Goal: Check status

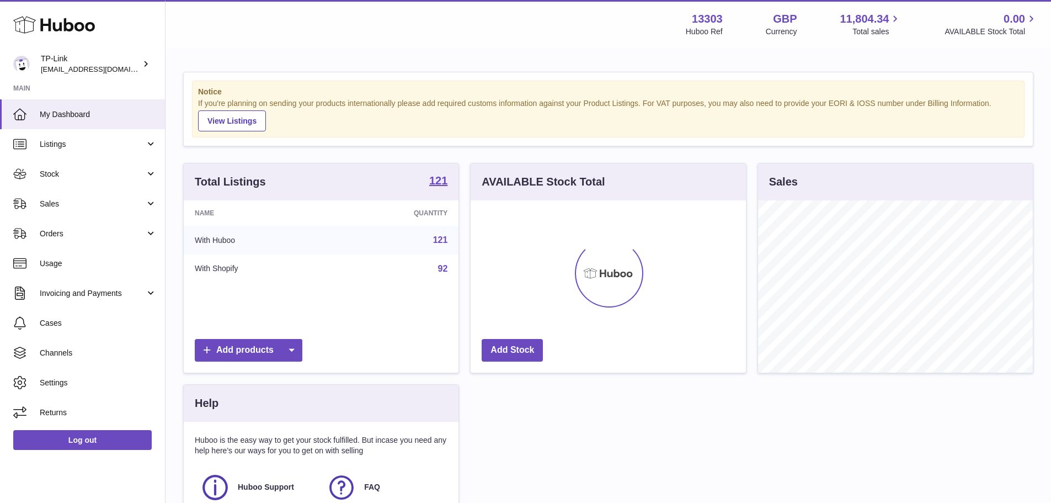
scroll to position [172, 275]
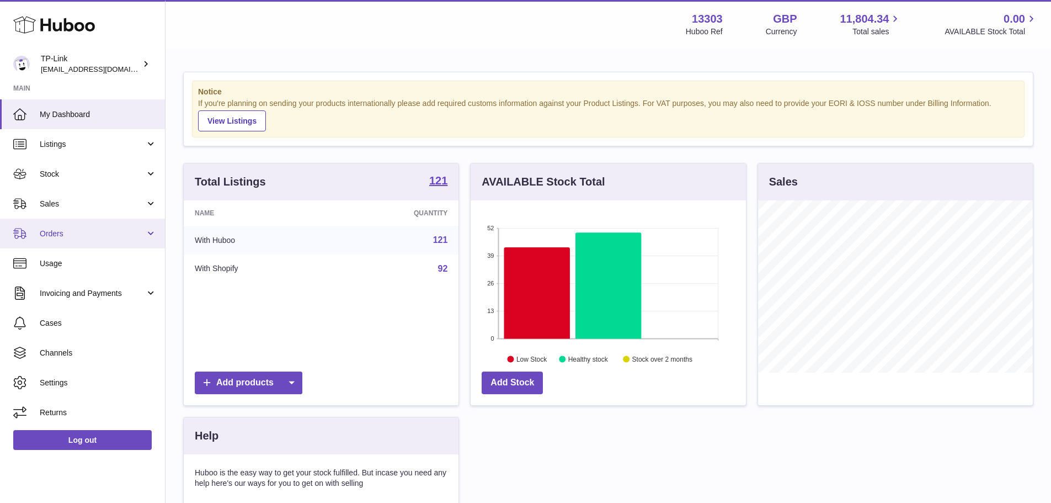
click at [84, 223] on link "Orders" at bounding box center [82, 234] width 165 height 30
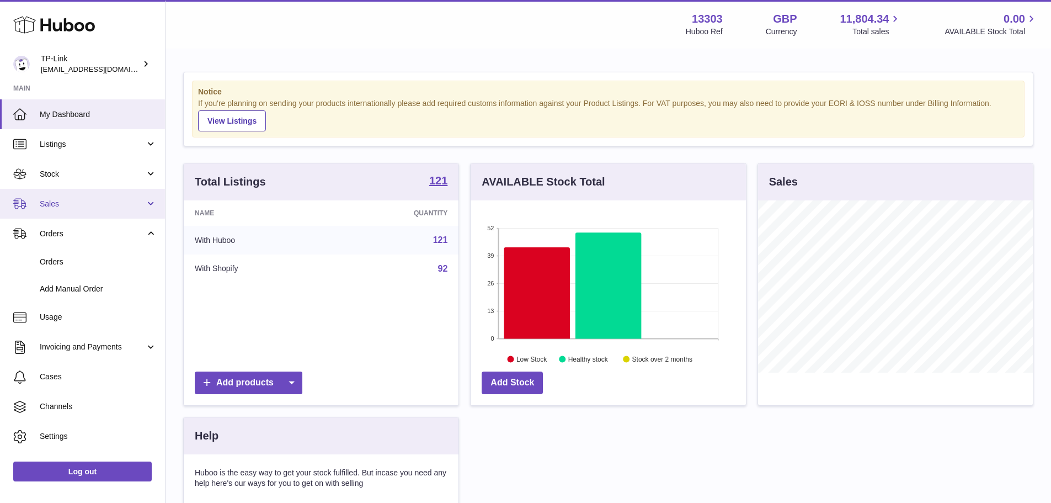
click at [78, 211] on link "Sales" at bounding box center [82, 204] width 165 height 30
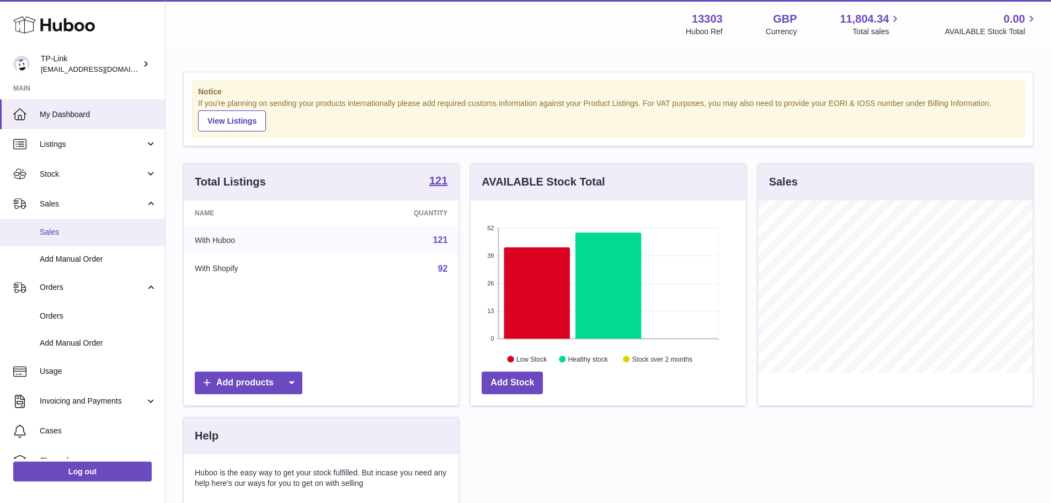
click at [68, 237] on link "Sales" at bounding box center [82, 232] width 165 height 27
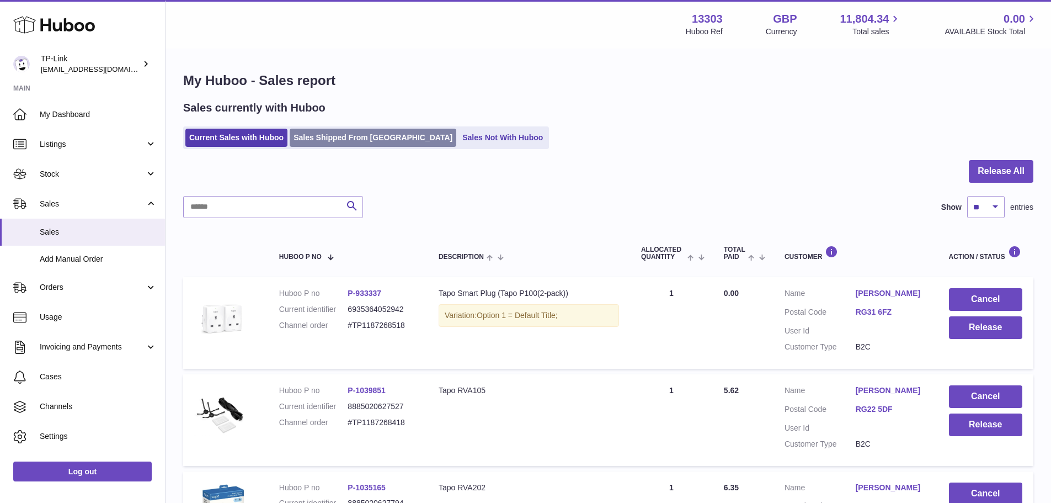
click at [327, 140] on link "Sales Shipped From [GEOGRAPHIC_DATA]" at bounding box center [373, 138] width 167 height 18
